Goal: Task Accomplishment & Management: Complete application form

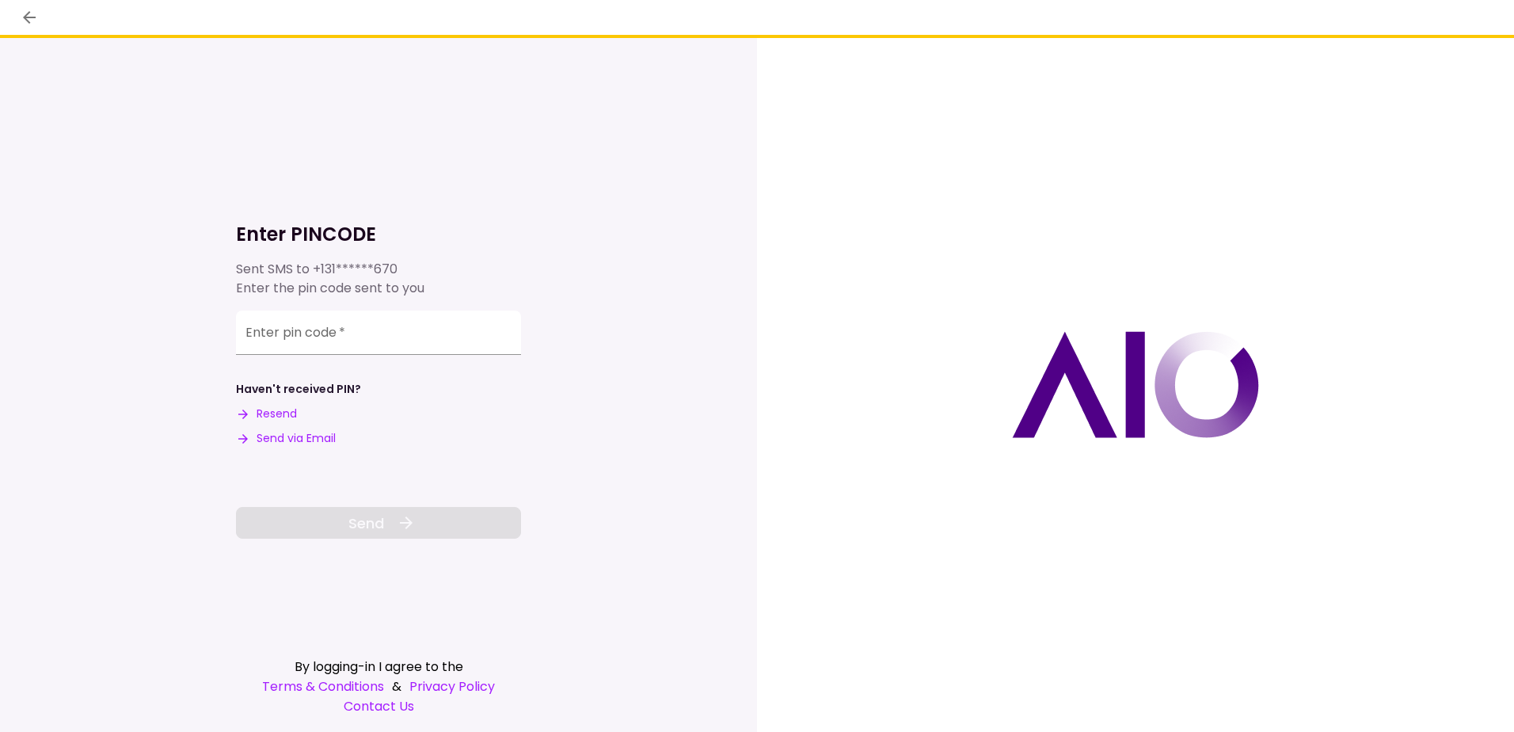
click at [291, 435] on button "Send via Email" at bounding box center [286, 438] width 100 height 17
click at [370, 338] on input "Enter pin code   *" at bounding box center [378, 332] width 285 height 44
paste input "******"
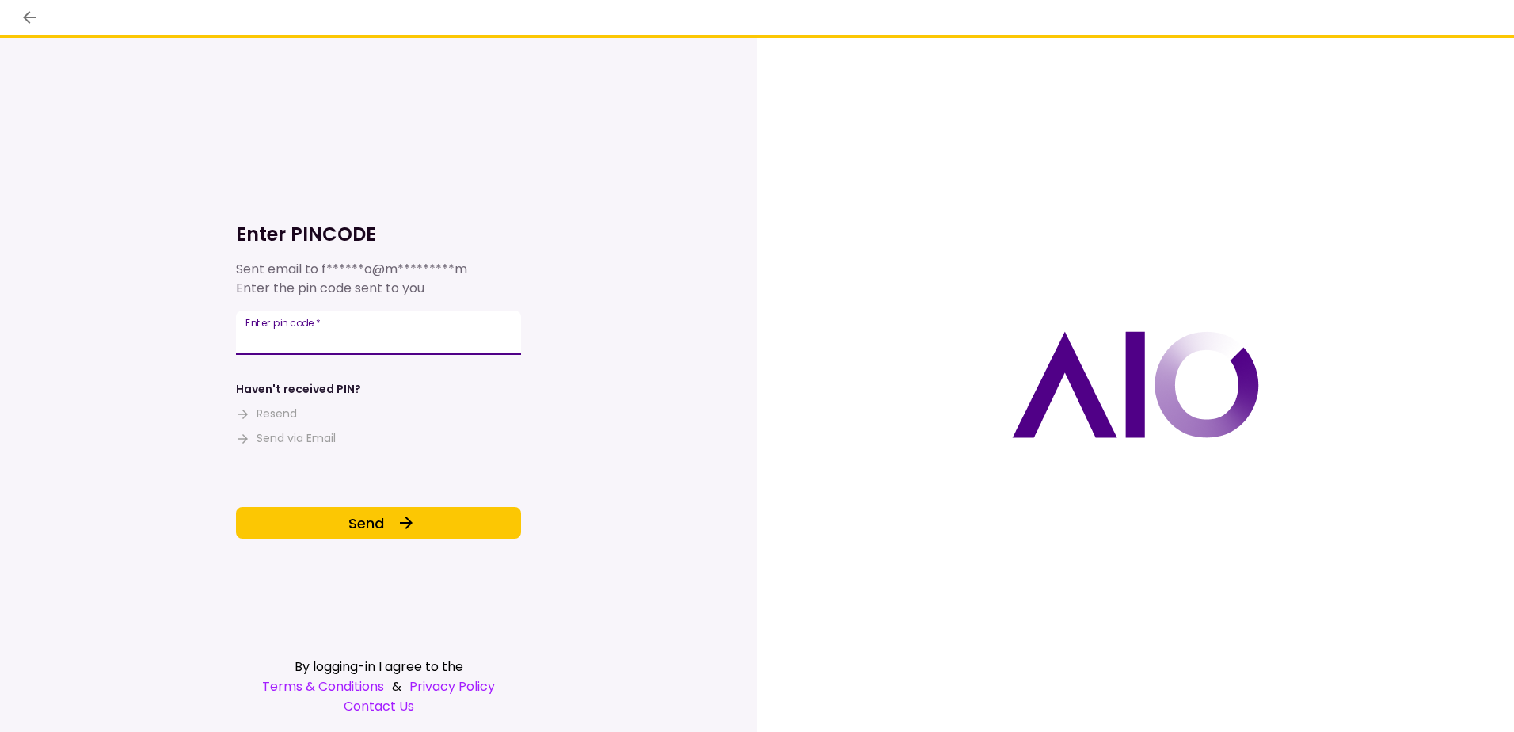
type input "******"
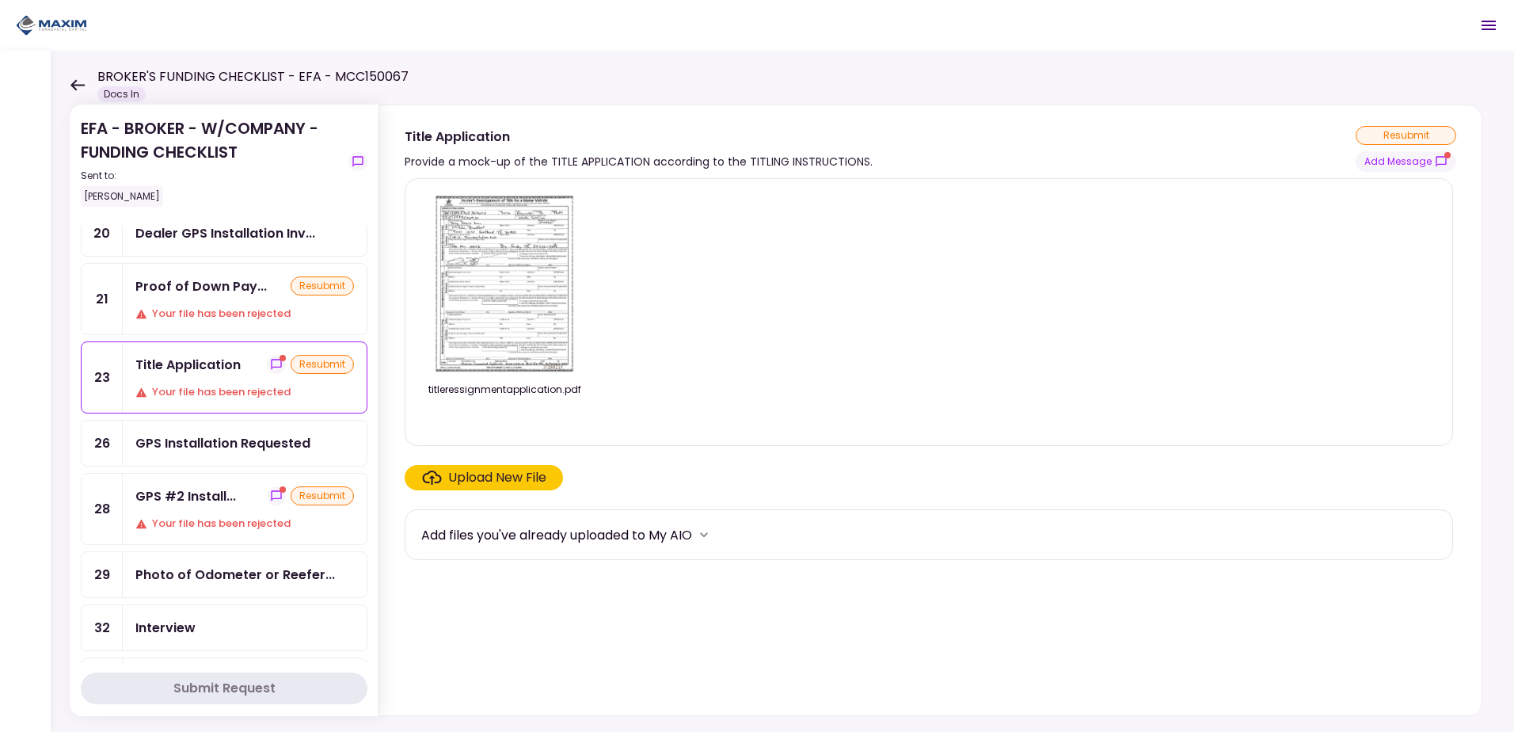
scroll to position [475, 0]
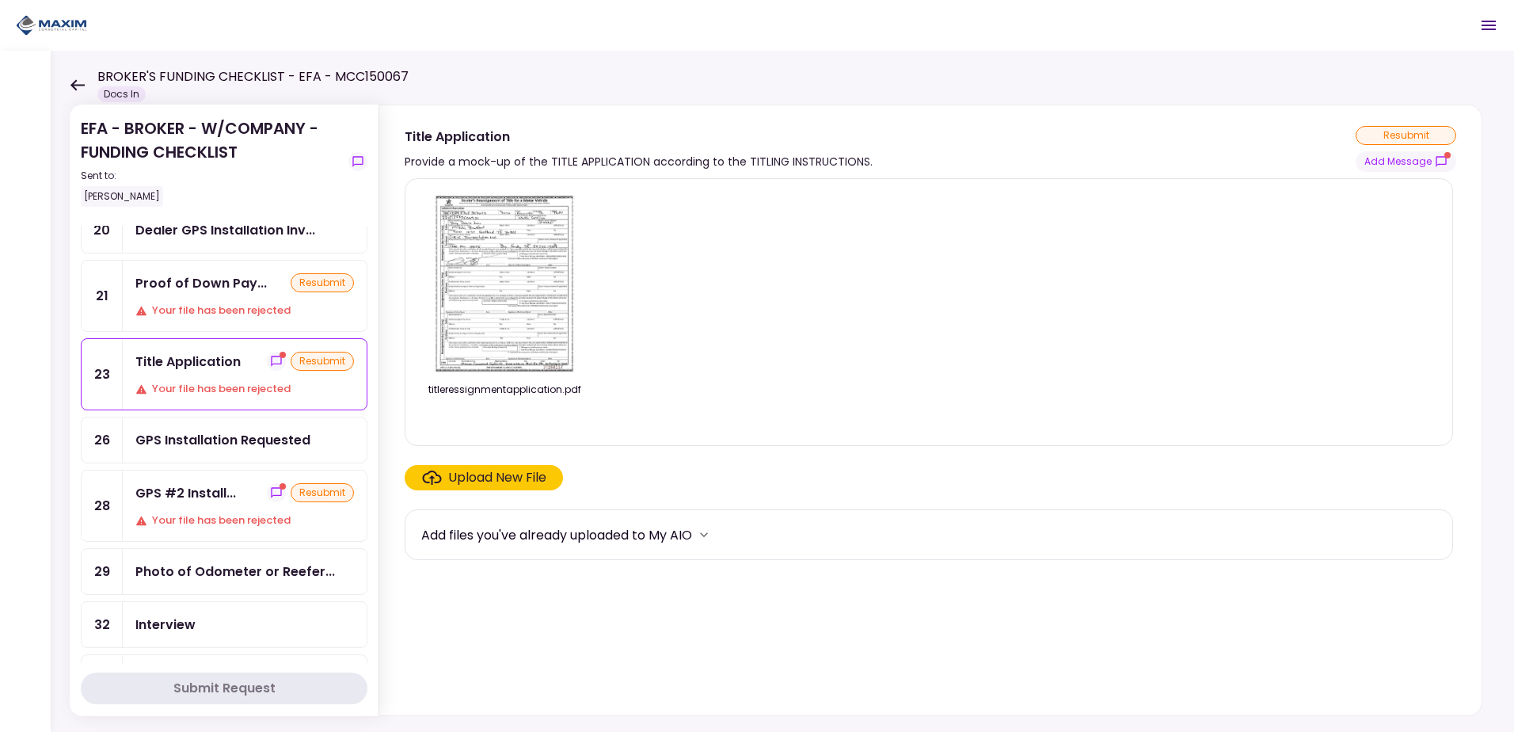
click at [264, 519] on div "Your file has been rejected" at bounding box center [244, 520] width 219 height 16
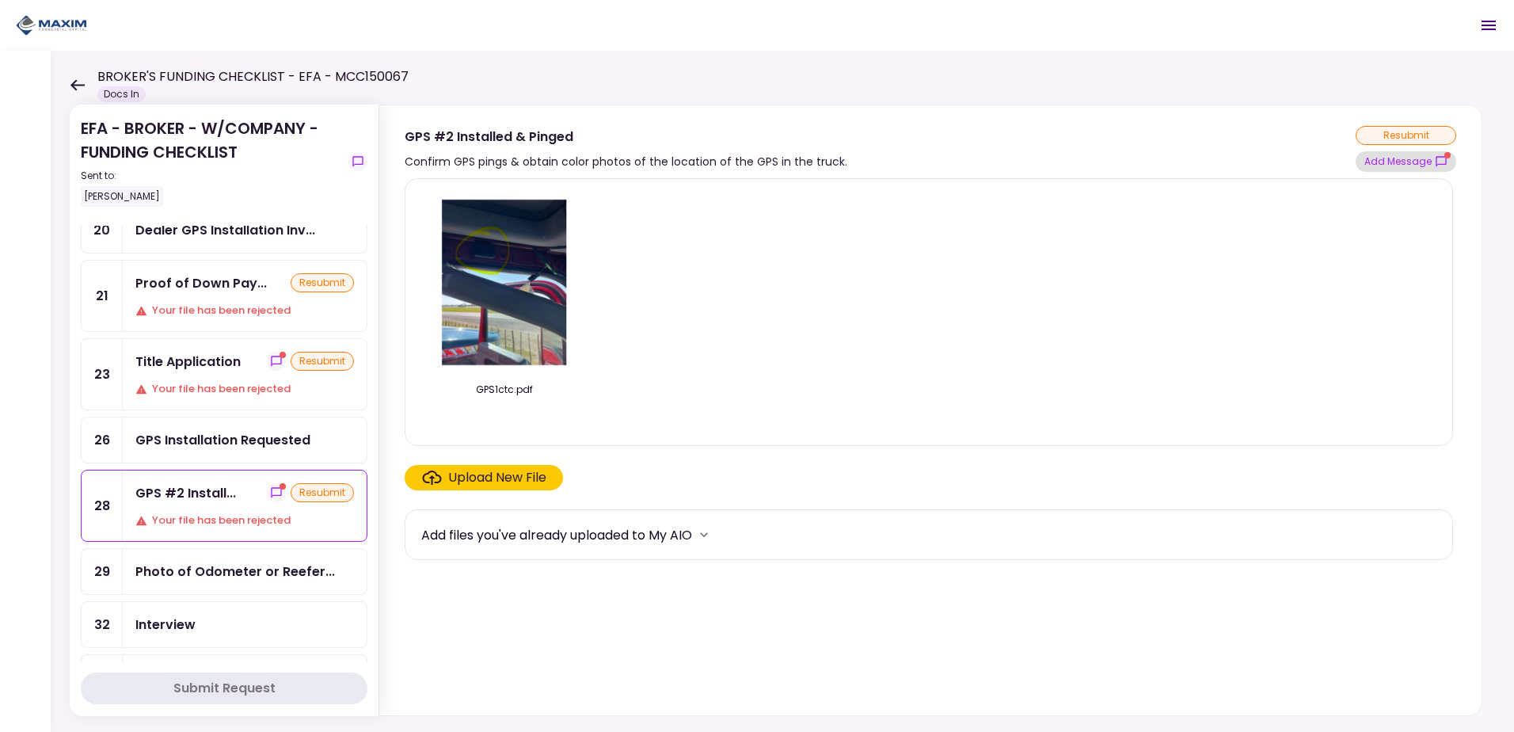
click at [1378, 162] on button "Add Message" at bounding box center [1405, 161] width 101 height 21
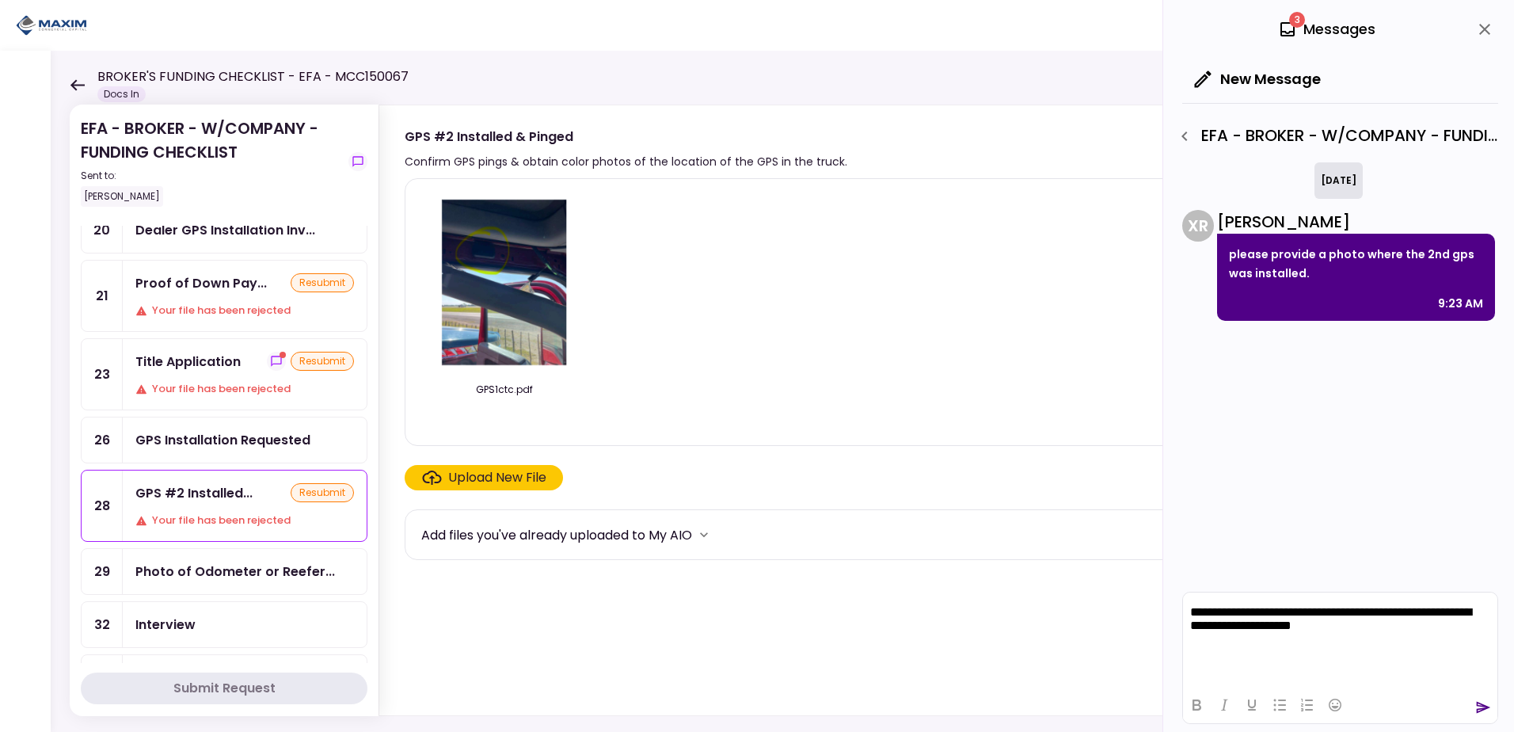
click at [1437, 614] on p "**********" at bounding box center [1340, 619] width 300 height 29
click at [1477, 703] on icon "send" at bounding box center [1484, 707] width 14 height 12
click at [181, 370] on div "Title Application" at bounding box center [187, 362] width 105 height 20
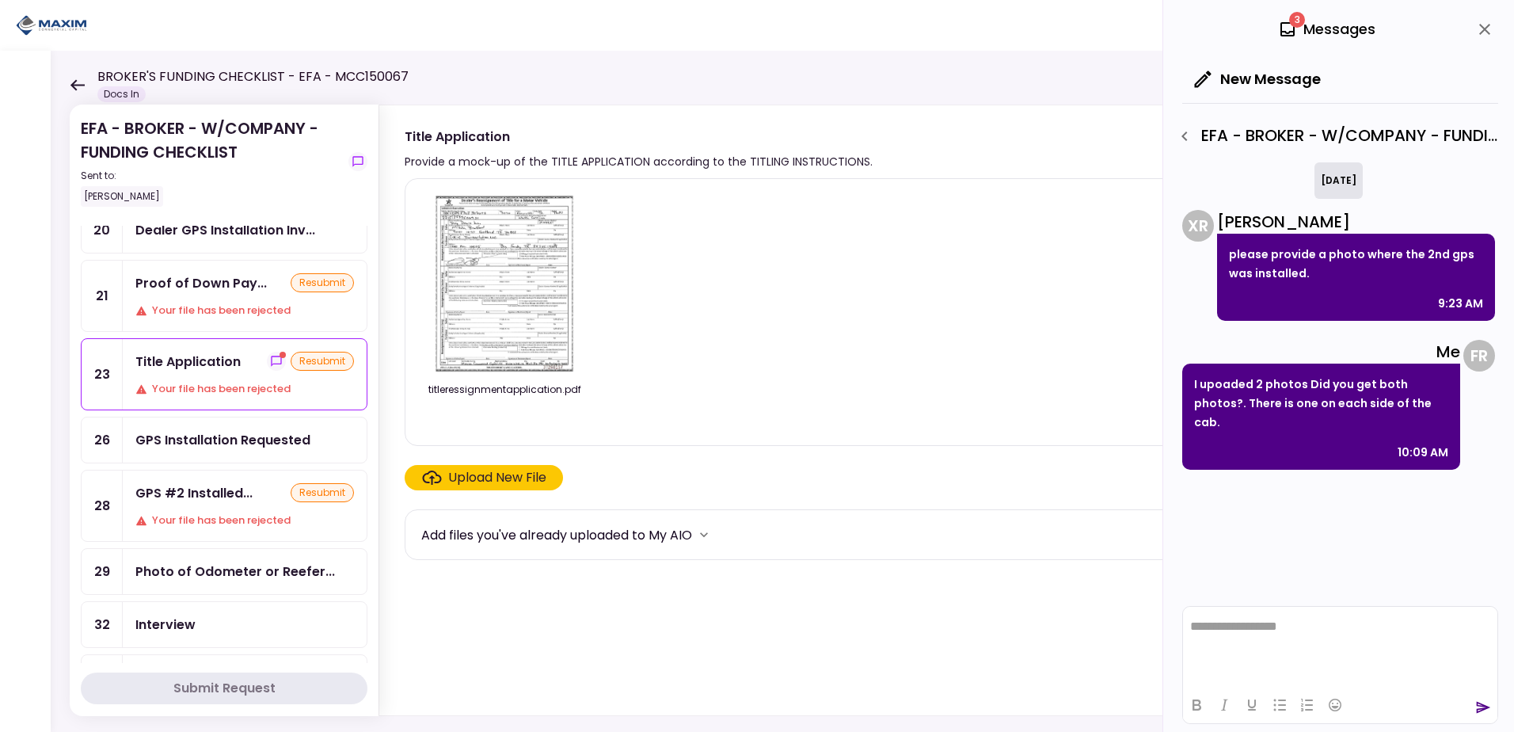
click at [226, 371] on div "Title Application" at bounding box center [187, 362] width 105 height 20
click at [270, 359] on icon "show-messages" at bounding box center [276, 361] width 13 height 13
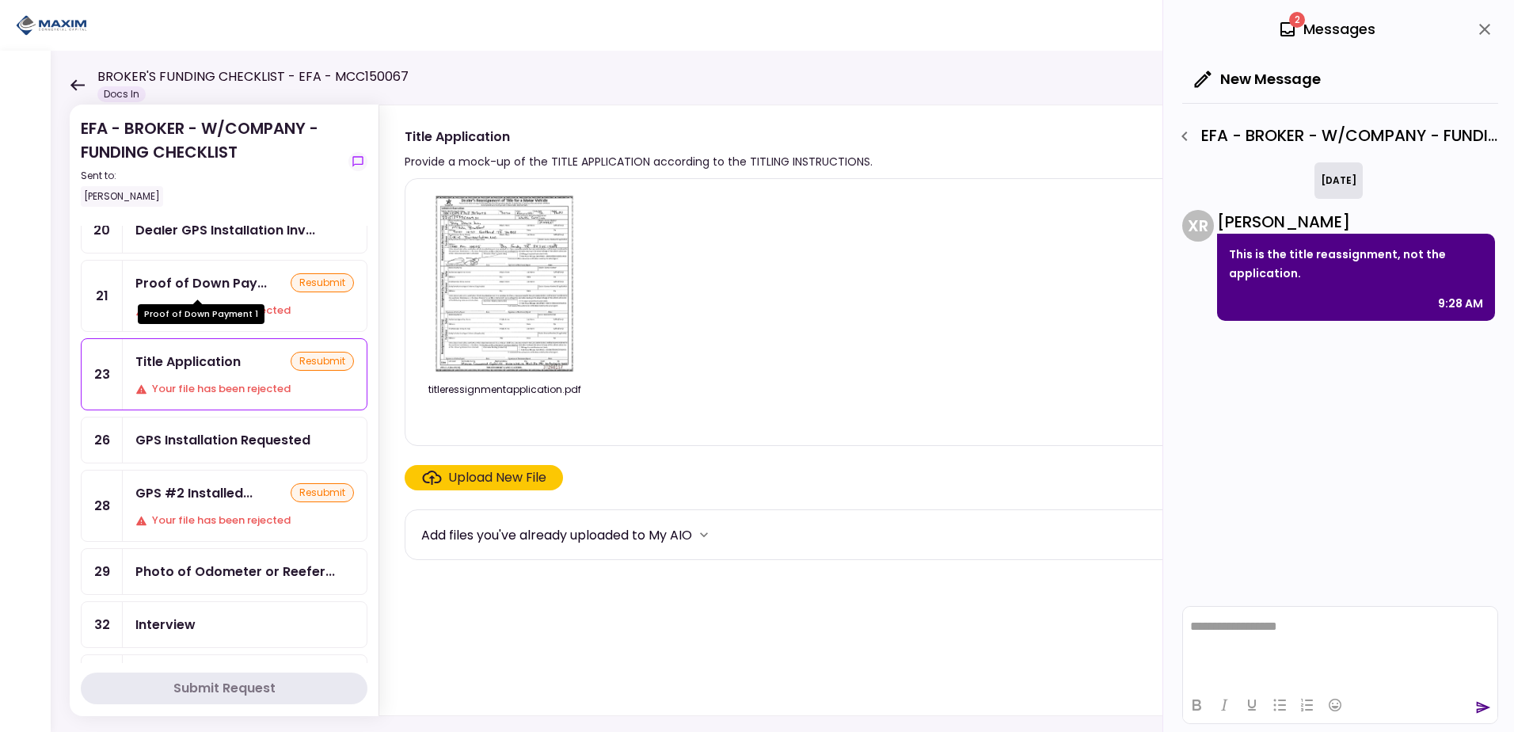
click at [215, 285] on div "Proof of Down Pay..." at bounding box center [200, 283] width 131 height 20
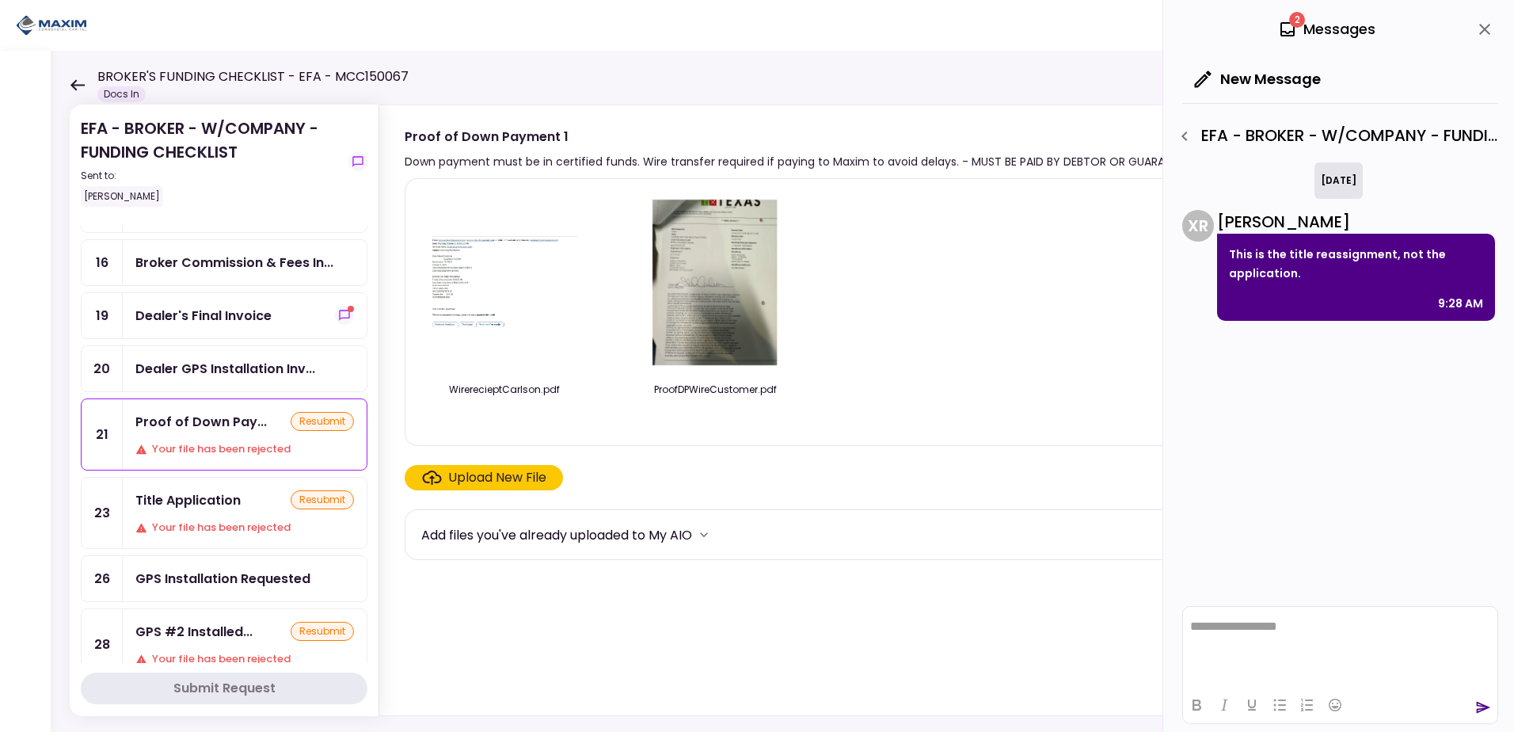
scroll to position [317, 0]
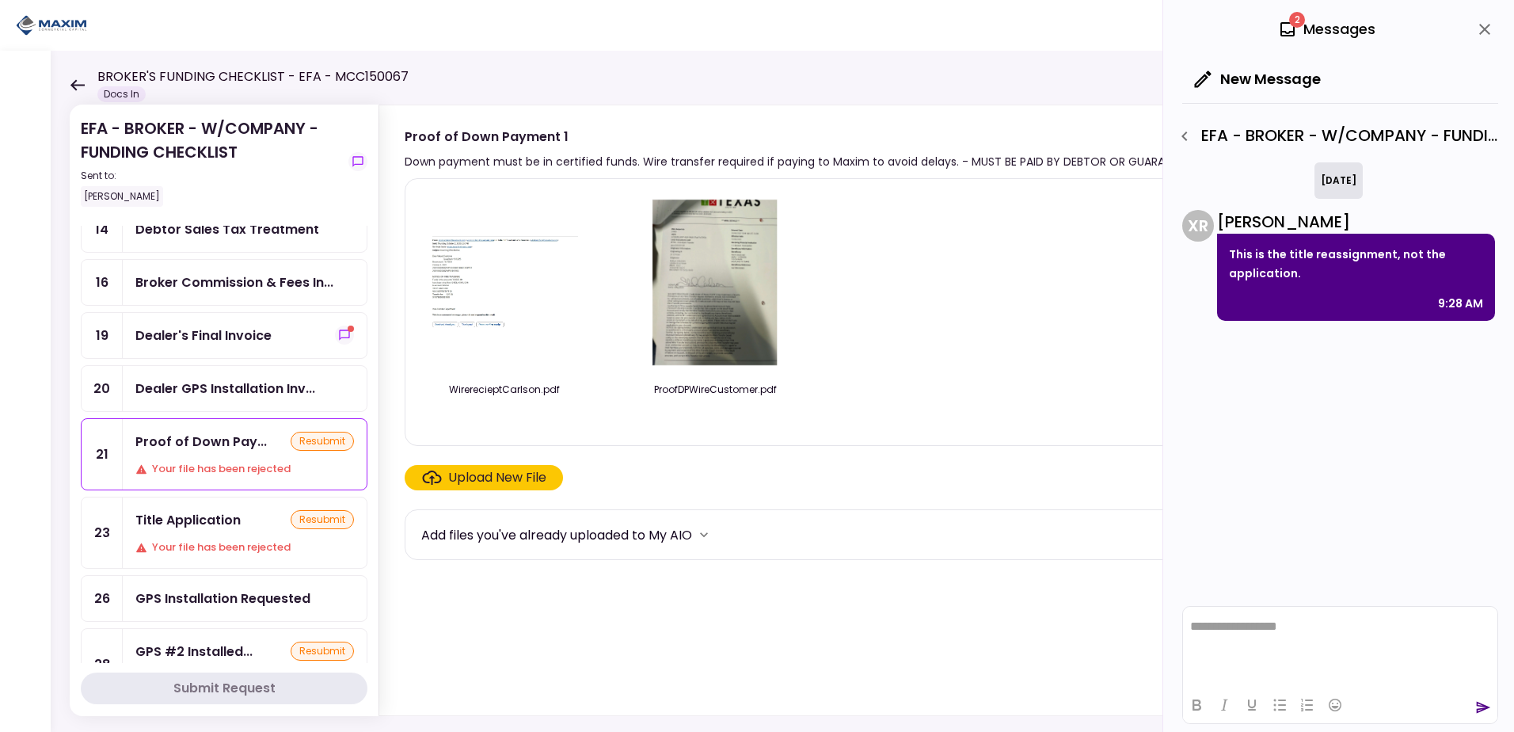
click at [219, 333] on div "Dealer's Final Invoice" at bounding box center [203, 335] width 136 height 20
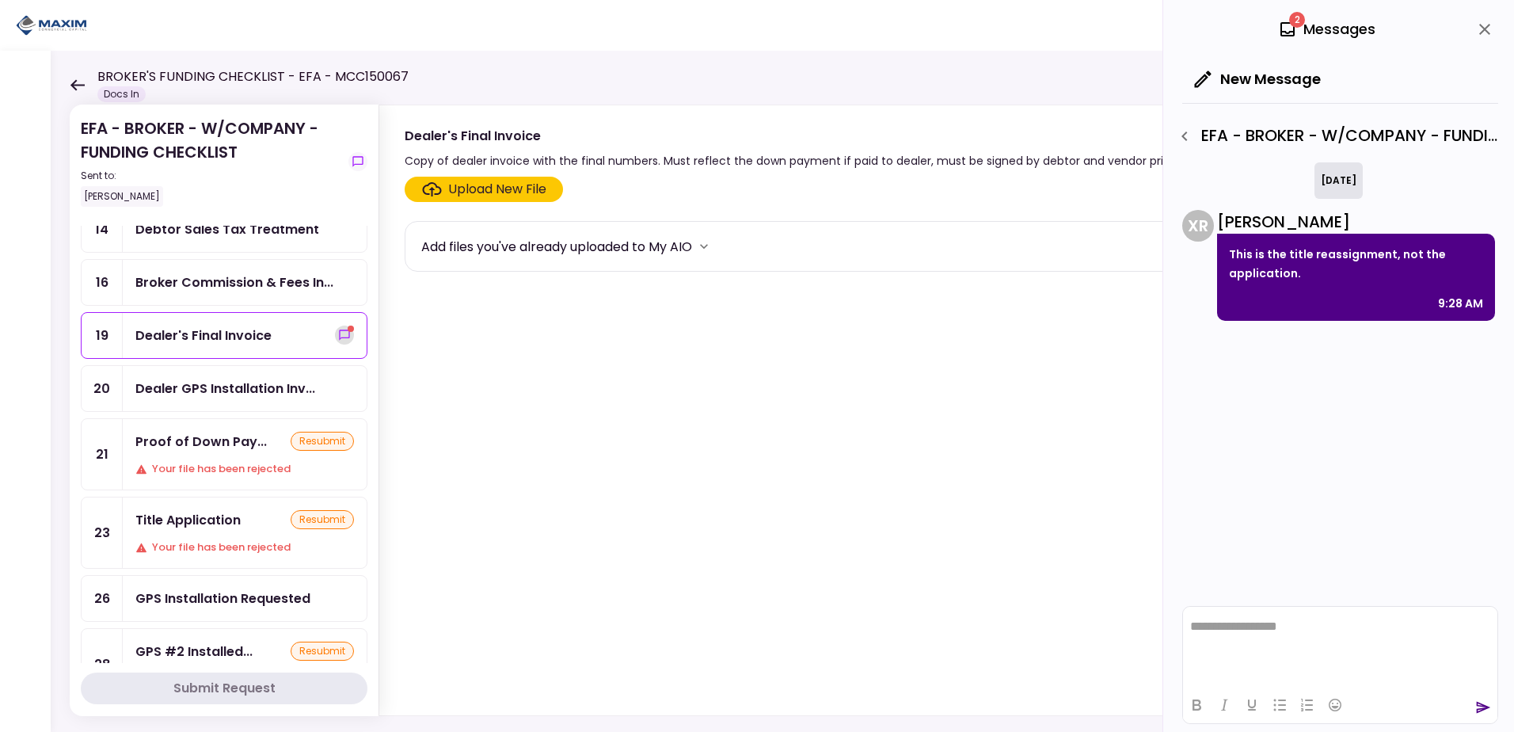
click at [338, 335] on icon "show-messages" at bounding box center [344, 335] width 13 height 13
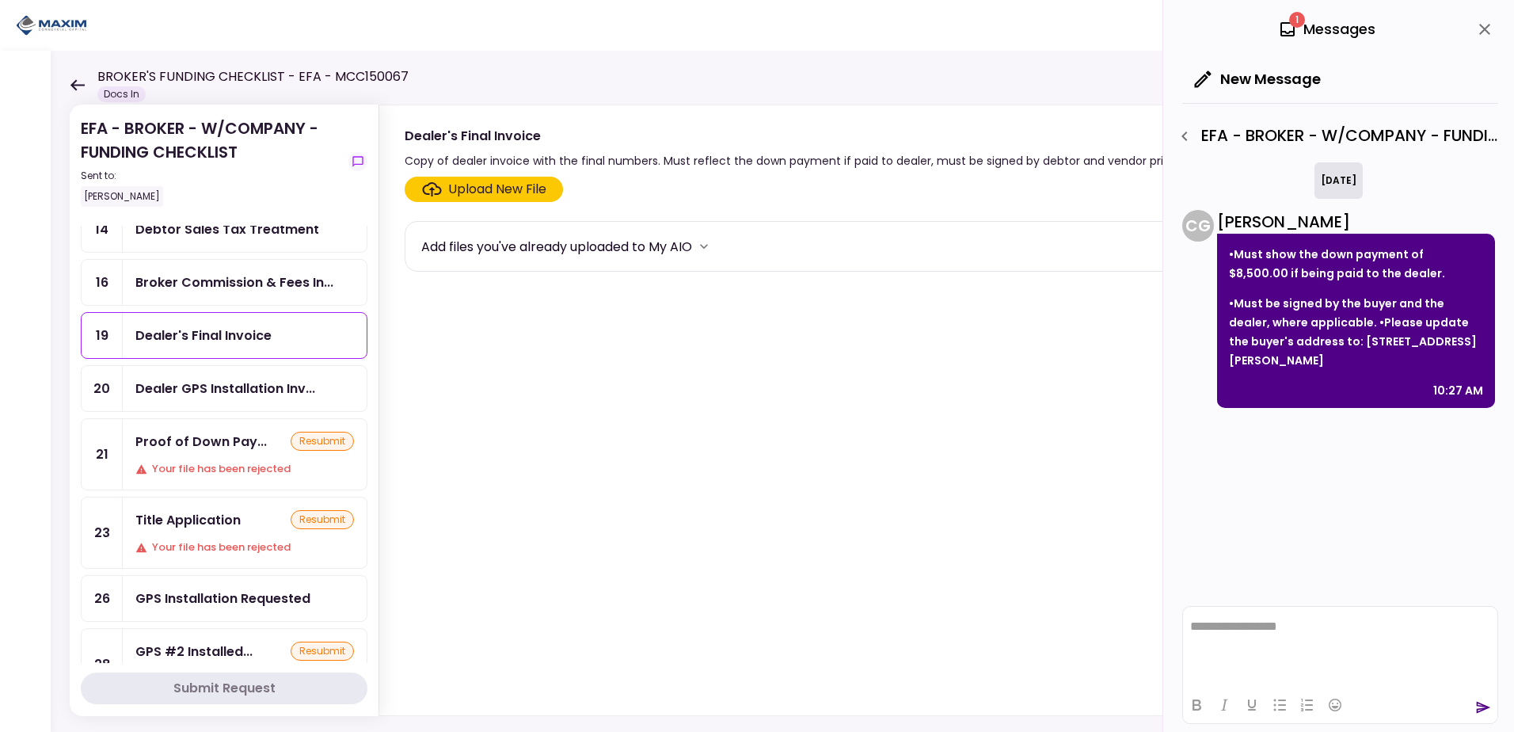
drag, startPoint x: 1333, startPoint y: 357, endPoint x: 1230, endPoint y: 260, distance: 141.1
click at [1230, 260] on div "•Must show the down payment of $8,500.00 if being paid to the dealer. •Must be …" at bounding box center [1356, 321] width 278 height 174
drag, startPoint x: 1230, startPoint y: 260, endPoint x: 1245, endPoint y: 257, distance: 15.4
copy div "•Must show the down payment of $8,500.00 if being paid to the dealer. •Must be …"
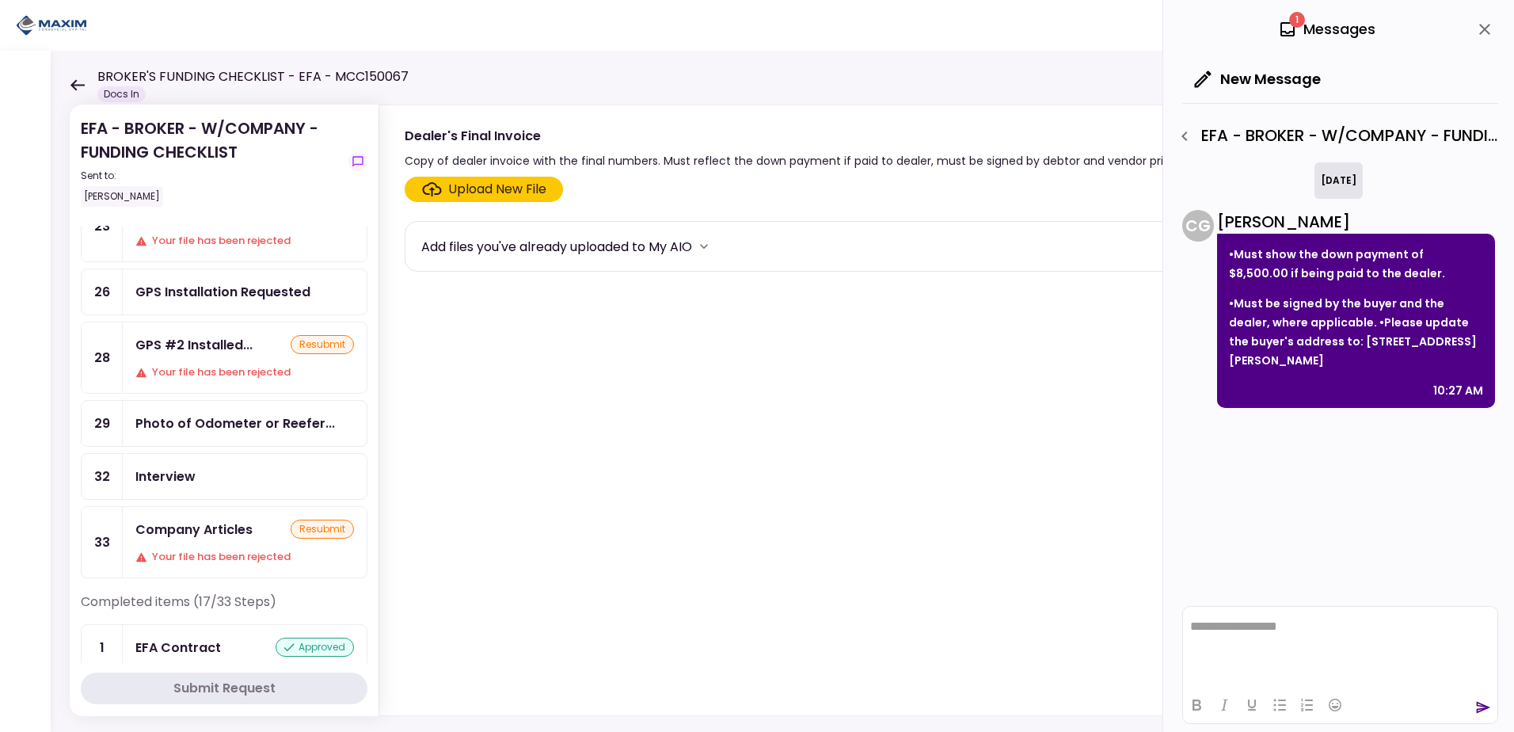
scroll to position [633, 0]
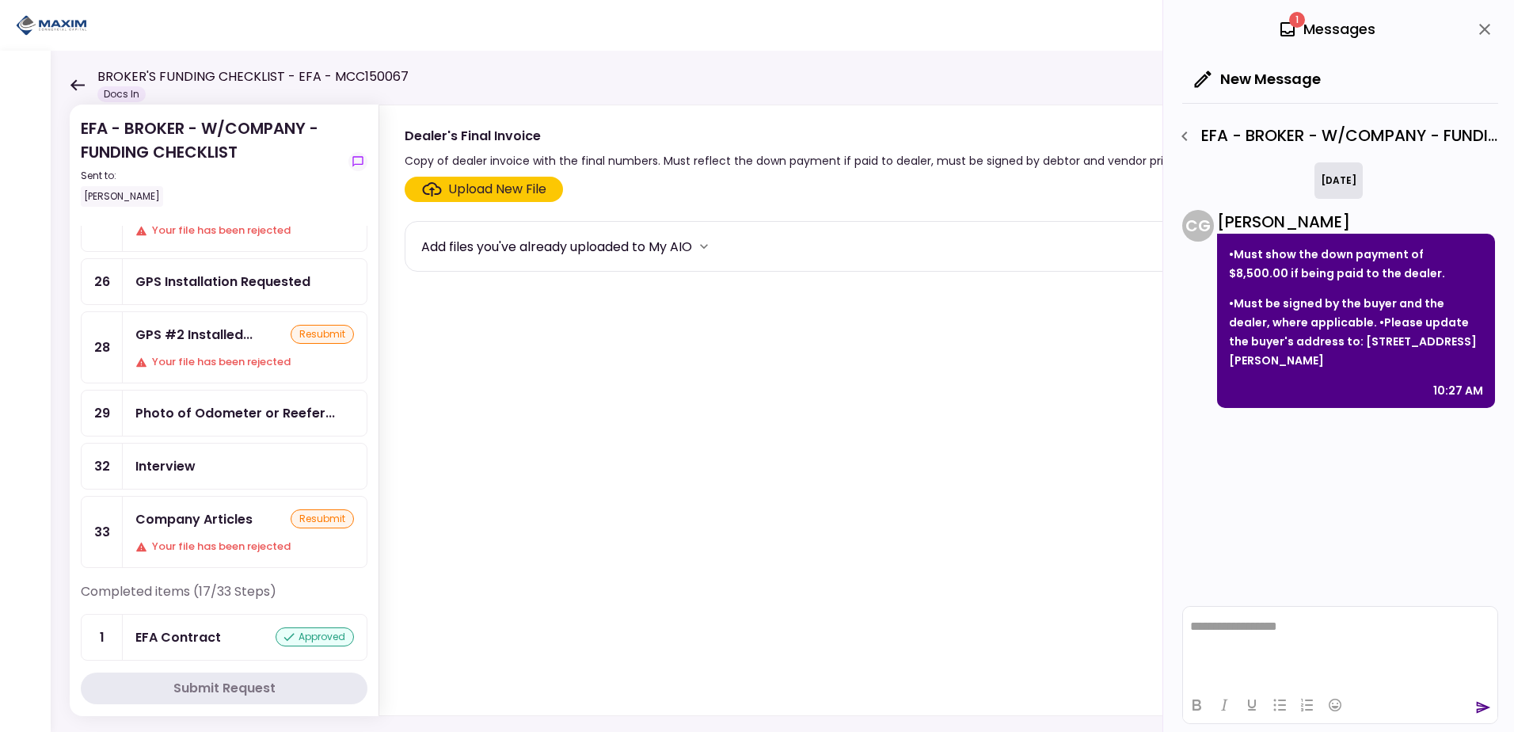
click at [211, 345] on div "GPS #2 Installed... resubmit Your file has been rejected" at bounding box center [245, 347] width 244 height 70
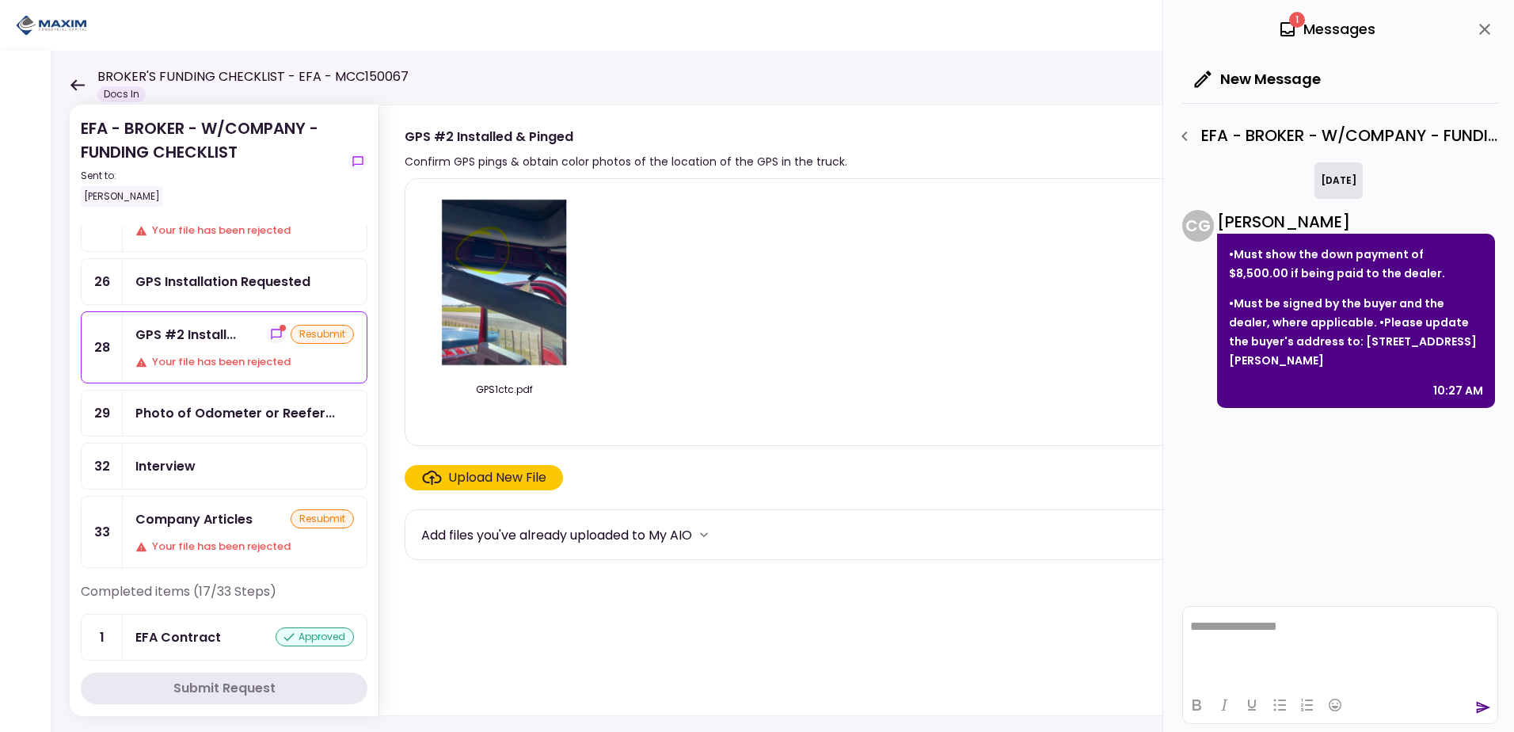
click at [475, 473] on div "Upload New File" at bounding box center [497, 477] width 98 height 19
click at [0, 0] on input "Upload New File" at bounding box center [0, 0] width 0 height 0
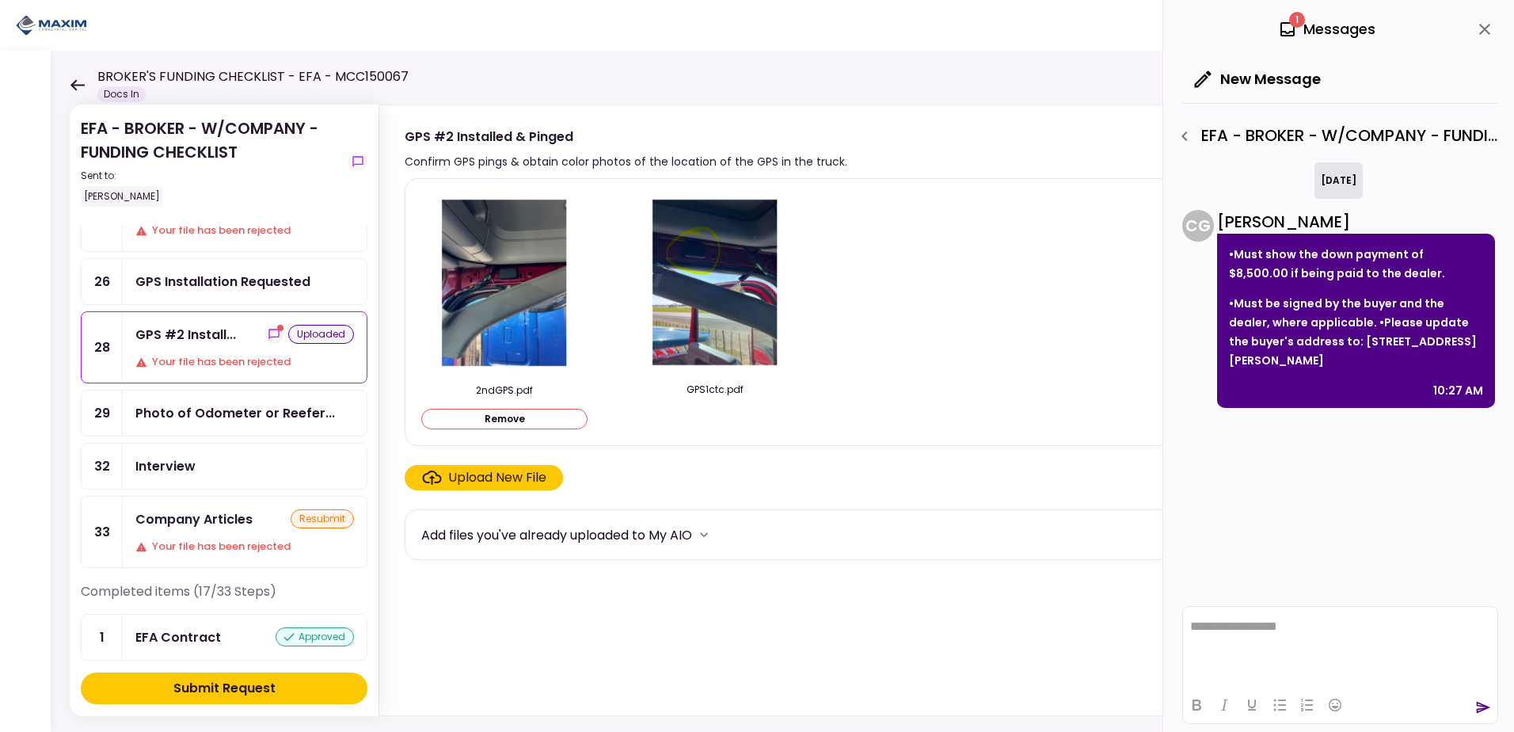
click at [186, 682] on div "Submit Request" at bounding box center [224, 687] width 102 height 19
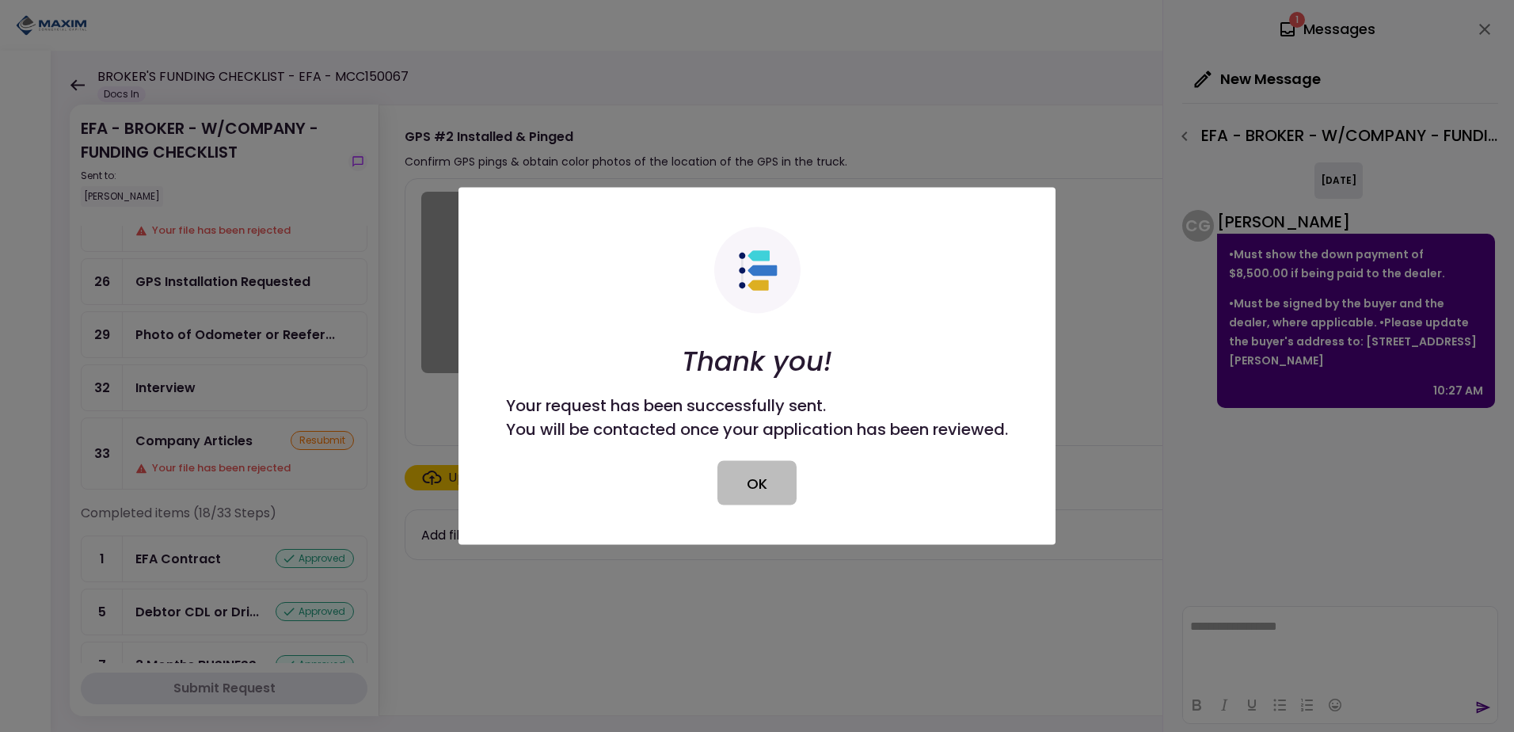
click at [751, 480] on button "OK" at bounding box center [756, 483] width 79 height 44
